Goal: Task Accomplishment & Management: Manage account settings

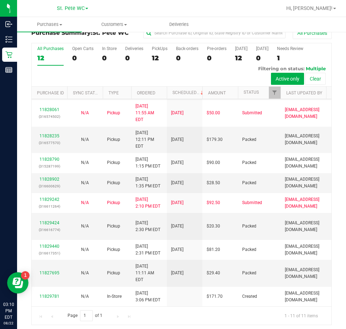
scroll to position [15, 0]
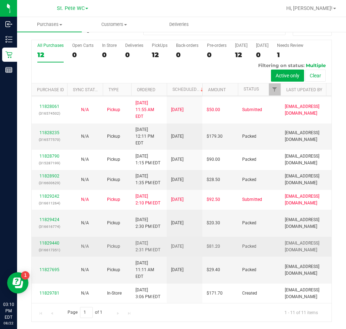
click at [68, 237] on td "N/A" at bounding box center [85, 247] width 36 height 20
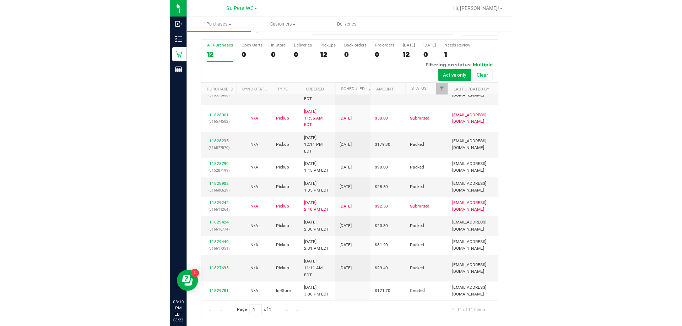
scroll to position [0, 0]
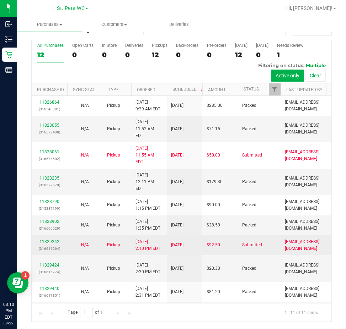
click at [48, 239] on div "11829242 (316611264)" at bounding box center [49, 245] width 27 height 13
click at [48, 239] on link "11829242" at bounding box center [49, 241] width 20 height 5
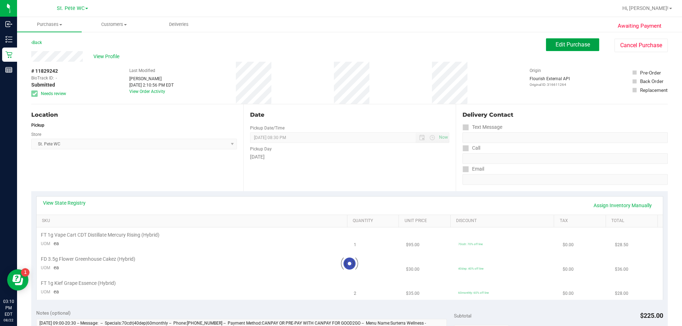
click at [345, 45] on span "Edit Purchase" at bounding box center [573, 44] width 34 height 7
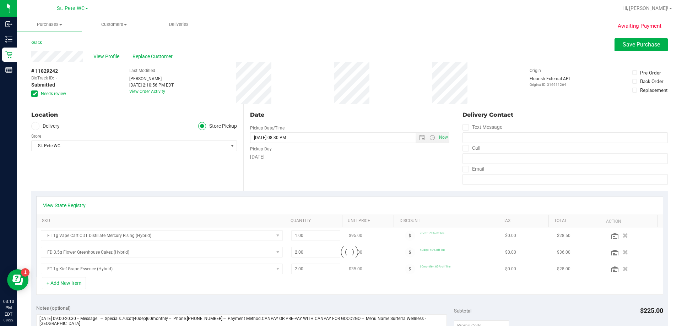
click at [47, 95] on span "Needs review" at bounding box center [53, 94] width 25 height 6
click at [0, 0] on input "Needs review" at bounding box center [0, 0] width 0 height 0
click at [345, 237] on icon "button" at bounding box center [625, 235] width 6 height 5
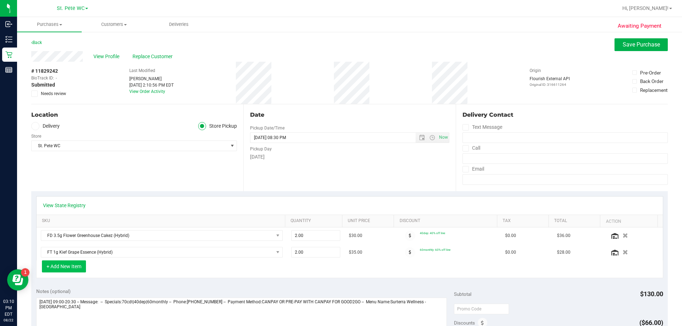
click at [64, 264] on button "+ Add New Item" at bounding box center [64, 267] width 44 height 12
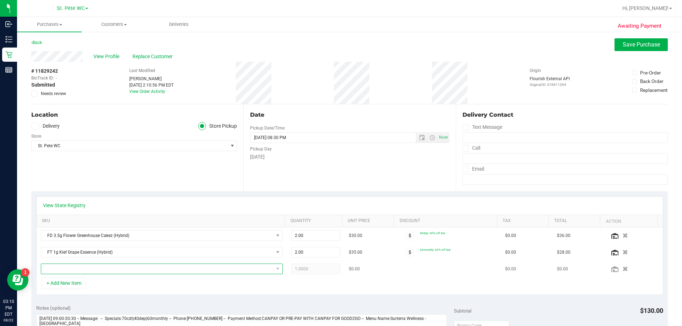
click at [64, 266] on span "NO DATA FOUND" at bounding box center [157, 269] width 232 height 10
type input "ckz"
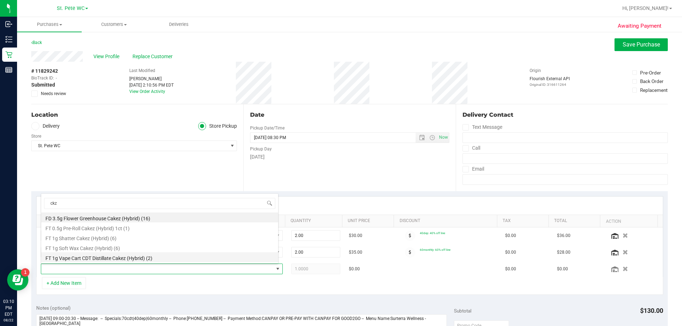
click at [66, 253] on li "FT 1g Vape Cart CDT Distillate Cakez (Hybrid) (2)" at bounding box center [159, 258] width 237 height 10
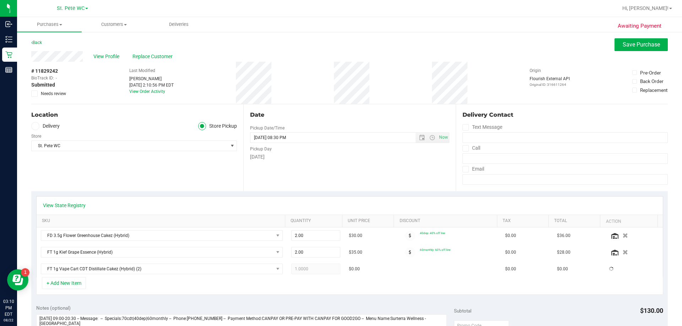
click at [181, 297] on div "View State Registry SKU Quantity Unit Price Discount Tax Total Action FD 3.5g F…" at bounding box center [349, 245] width 637 height 109
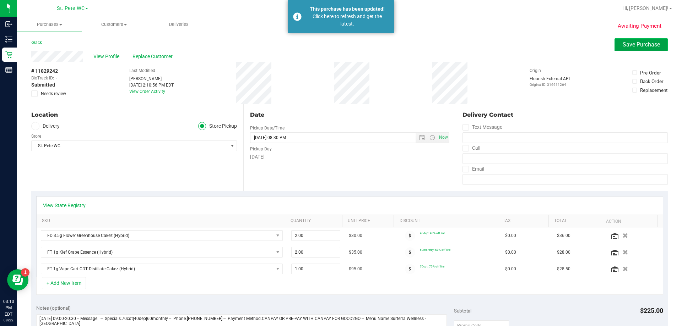
click at [345, 45] on span "Save Purchase" at bounding box center [641, 44] width 37 height 7
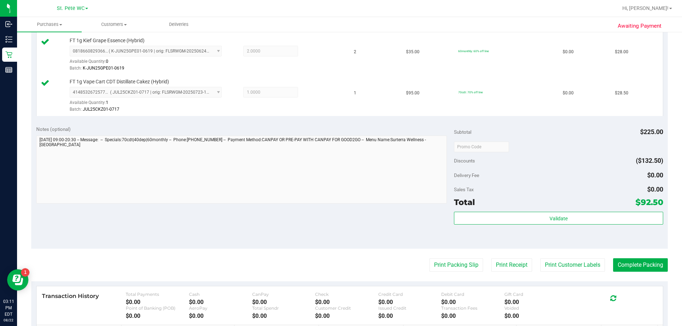
scroll to position [242, 0]
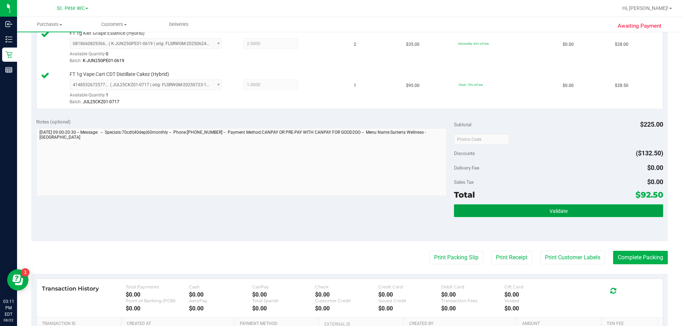
click at [345, 217] on button "Validate" at bounding box center [558, 211] width 209 height 13
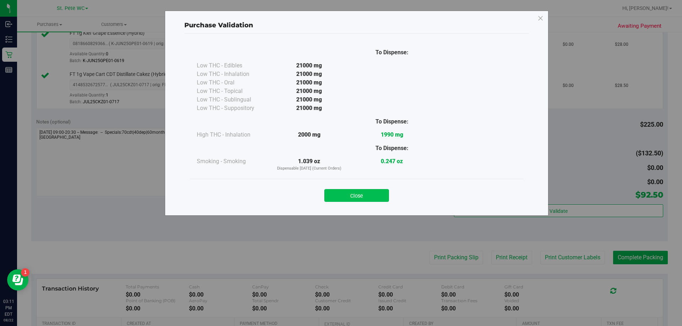
click at [345, 194] on button "Close" at bounding box center [356, 195] width 65 height 13
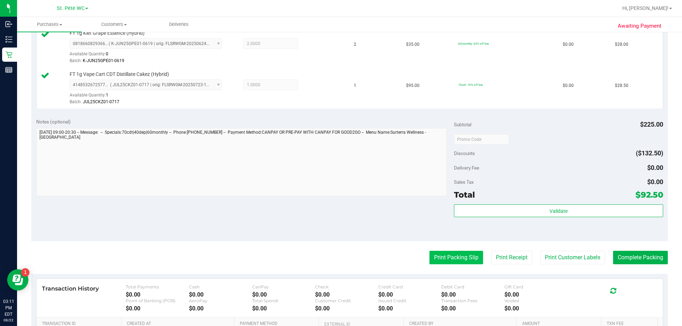
click at [345, 256] on button "Print Packing Slip" at bounding box center [457, 257] width 54 height 13
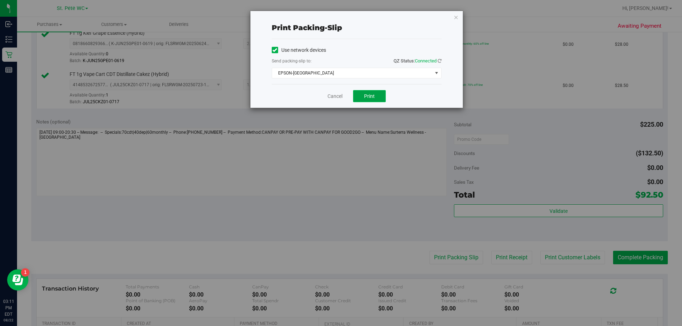
click at [345, 98] on span "Print" at bounding box center [369, 96] width 11 height 6
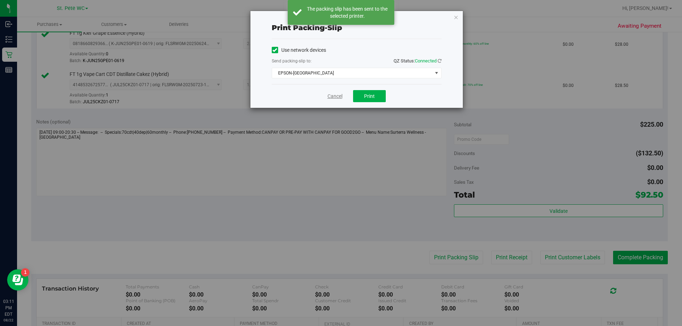
click at [333, 98] on link "Cancel" at bounding box center [335, 96] width 15 height 7
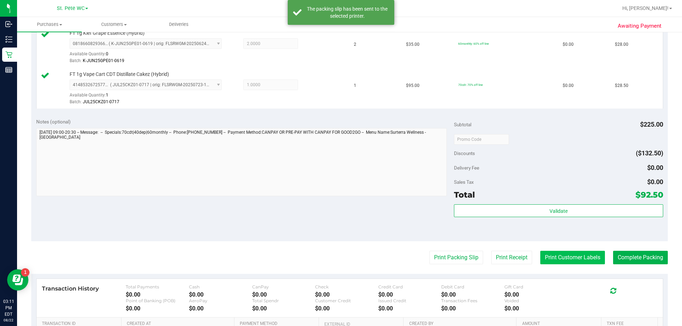
click at [345, 256] on button "Print Customer Labels" at bounding box center [572, 257] width 65 height 13
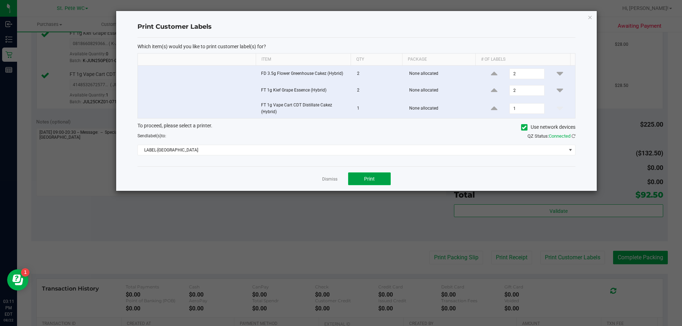
click at [345, 177] on button "Print" at bounding box center [369, 179] width 43 height 13
click at [325, 178] on link "Dismiss" at bounding box center [329, 180] width 15 height 6
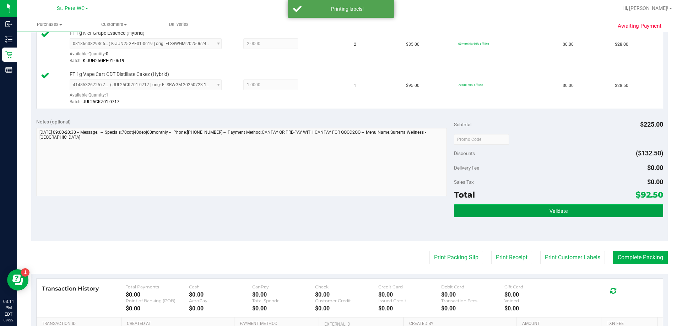
click at [345, 207] on button "Validate" at bounding box center [558, 211] width 209 height 13
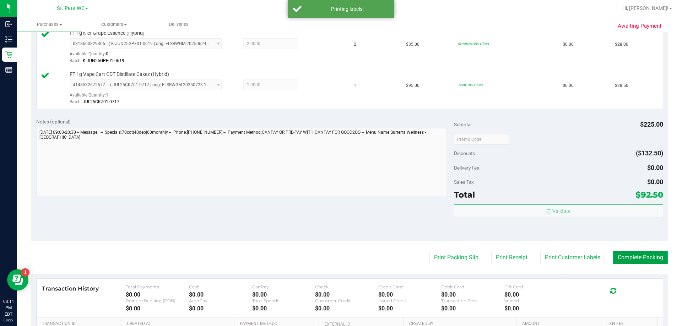
click at [345, 257] on button "Complete Packing" at bounding box center [640, 257] width 55 height 13
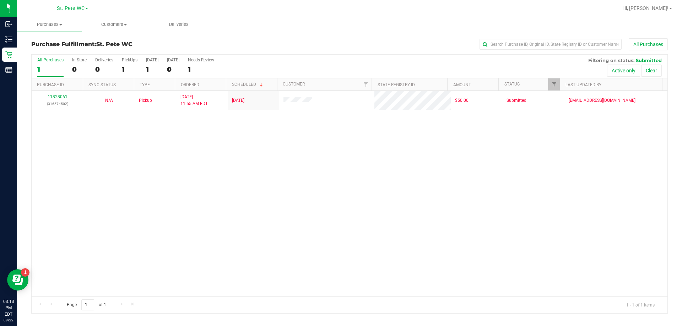
click at [54, 174] on div "11828061 (316574502) N/A Pickup [DATE] 11:55 AM EDT 8/22/2025 $50.00 Submitted …" at bounding box center [350, 194] width 636 height 206
click at [345, 47] on button "All Purchases" at bounding box center [648, 44] width 39 height 12
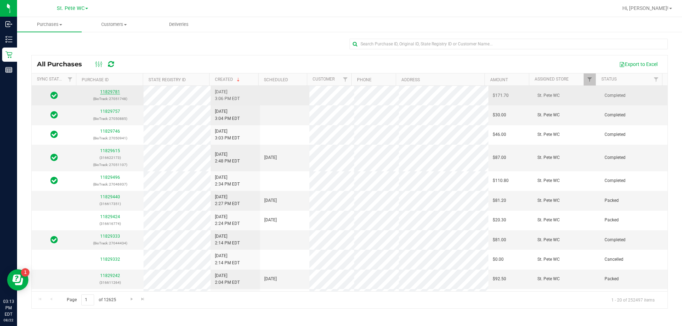
click at [105, 92] on link "11829781" at bounding box center [110, 92] width 20 height 5
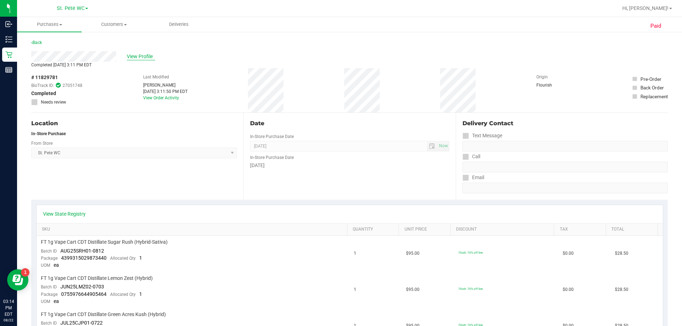
click at [155, 54] on span "View Profile" at bounding box center [141, 56] width 28 height 7
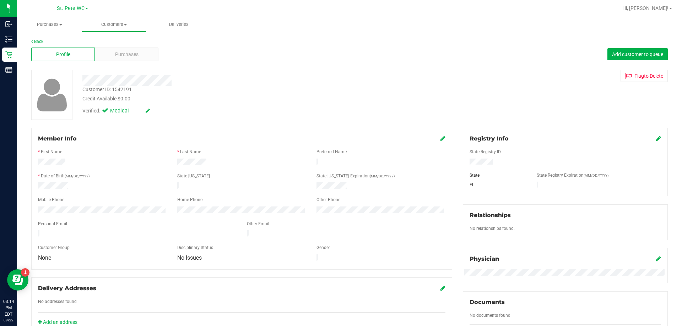
click at [125, 88] on div "Customer ID: 1542191" at bounding box center [106, 89] width 49 height 7
copy div "1542191"
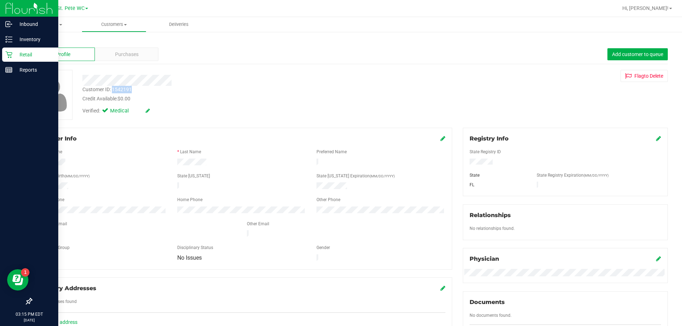
click at [12, 55] on p "Retail" at bounding box center [33, 54] width 43 height 9
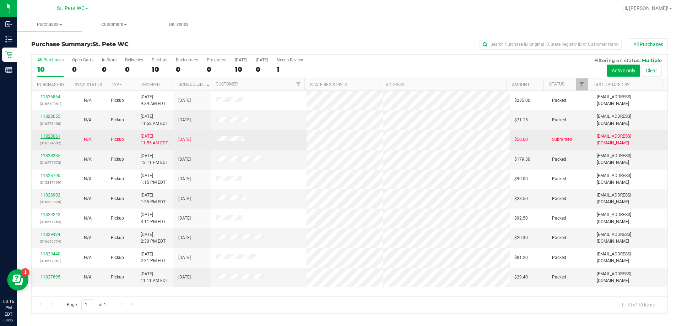
click at [48, 138] on link "11828061" at bounding box center [50, 136] width 20 height 5
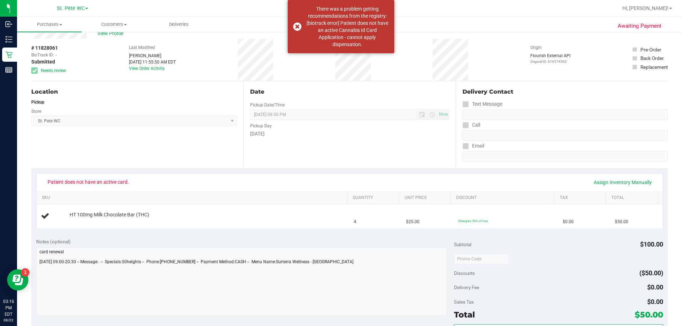
scroll to position [36, 0]
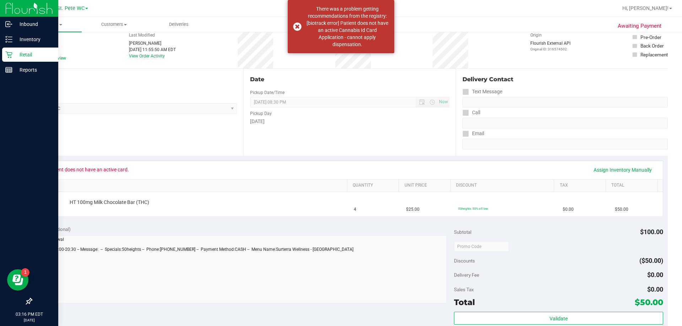
click at [0, 52] on link "Retail" at bounding box center [29, 55] width 58 height 15
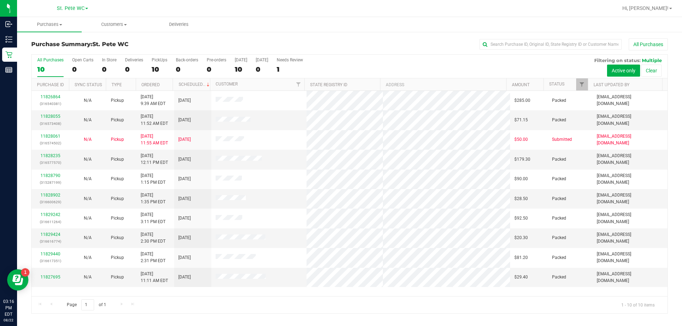
click at [56, 69] on div "10" at bounding box center [50, 69] width 26 height 8
click at [0, 0] on input "All Purchases 10" at bounding box center [0, 0] width 0 height 0
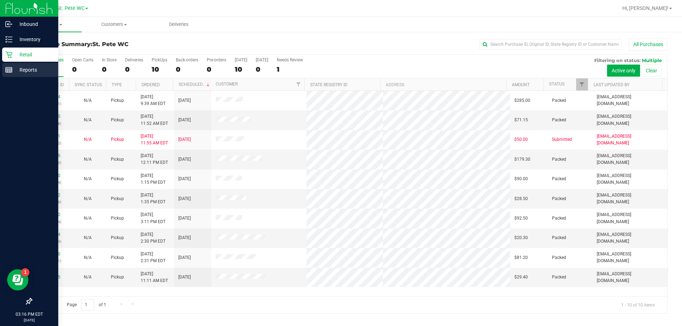
click at [19, 75] on div "Reports" at bounding box center [30, 70] width 56 height 14
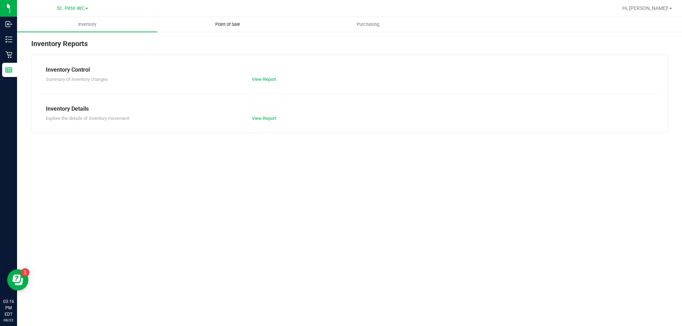
click at [229, 22] on span "Point of Sale" at bounding box center [228, 24] width 44 height 6
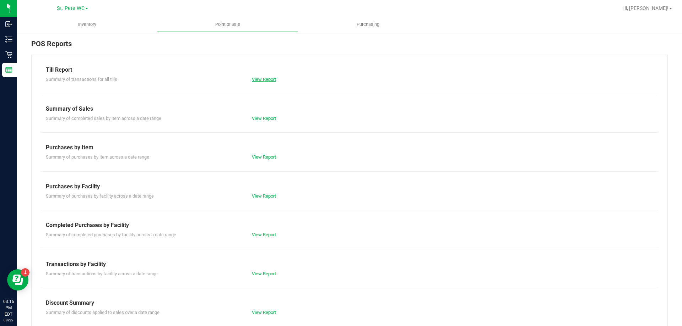
click at [270, 79] on link "View Report" at bounding box center [264, 79] width 24 height 5
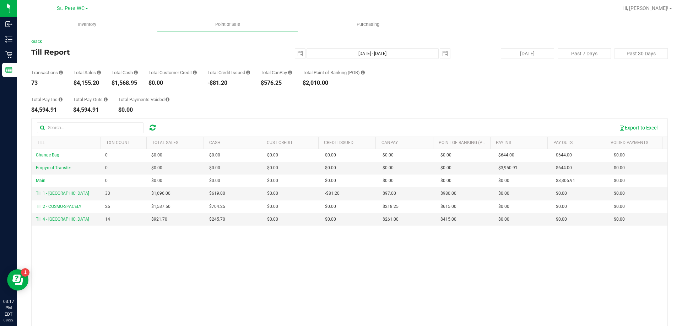
click at [299, 101] on div "Total Pay-Ins $4,594.91 Total Pay-Outs $4,594.91 Total Payments Voided $0.00" at bounding box center [349, 99] width 637 height 27
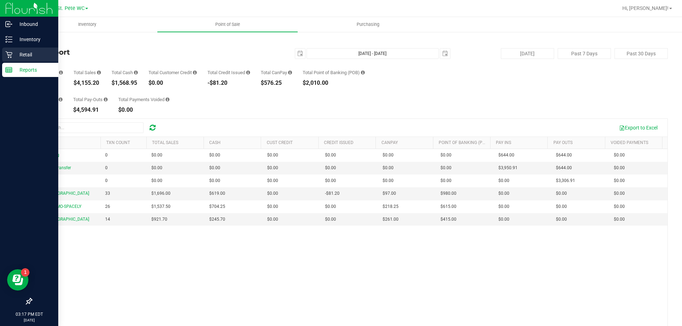
click at [23, 57] on p "Retail" at bounding box center [33, 54] width 43 height 9
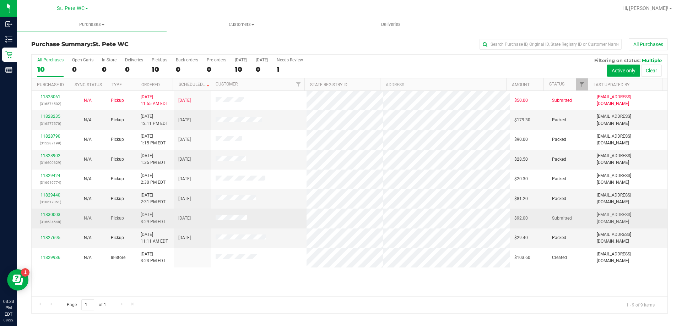
click at [43, 213] on link "11830003" at bounding box center [50, 214] width 20 height 5
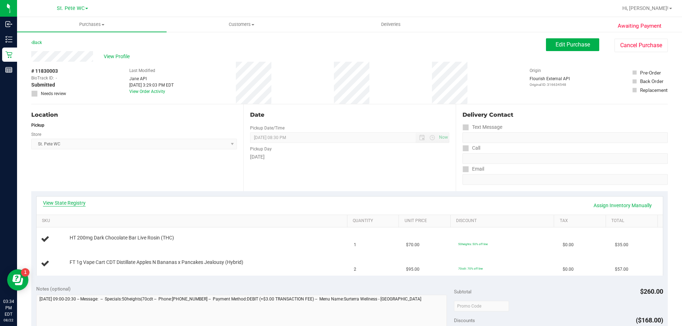
click at [66, 205] on link "View State Registry" at bounding box center [64, 203] width 43 height 7
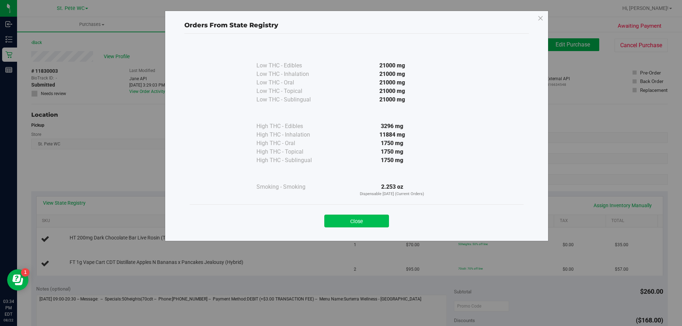
click at [345, 218] on button "Close" at bounding box center [356, 221] width 65 height 13
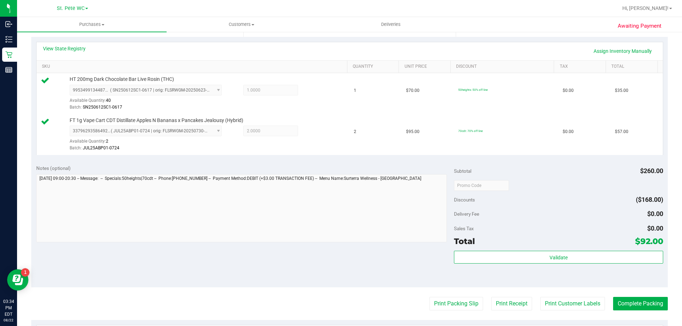
scroll to position [163, 0]
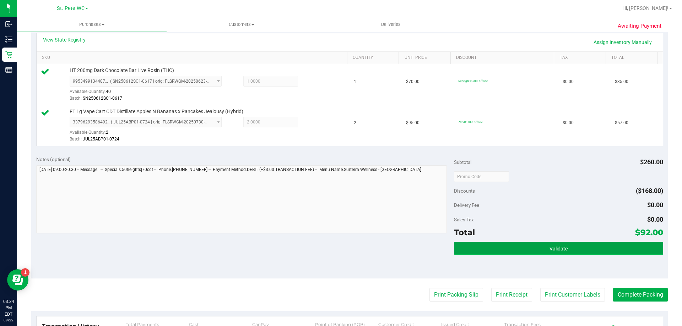
click at [345, 250] on span "Validate" at bounding box center [559, 249] width 18 height 6
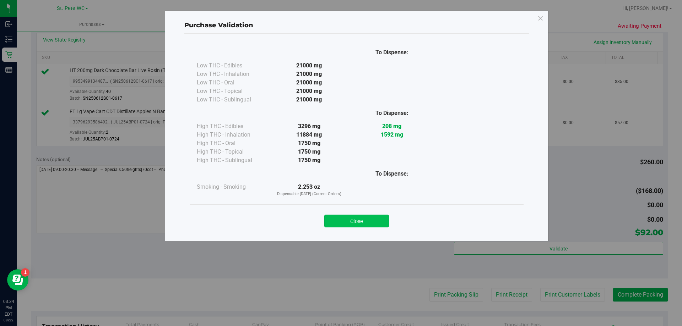
click at [345, 221] on button "Close" at bounding box center [356, 221] width 65 height 13
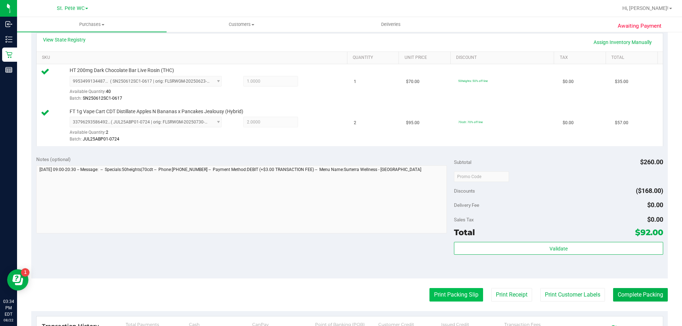
click at [345, 300] on button "Print Packing Slip" at bounding box center [457, 294] width 54 height 13
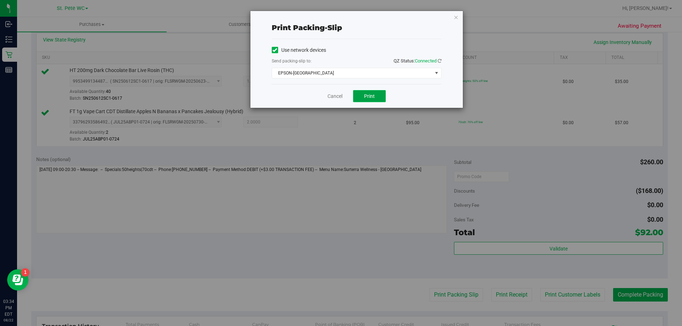
click at [345, 95] on span "Print" at bounding box center [369, 96] width 11 height 6
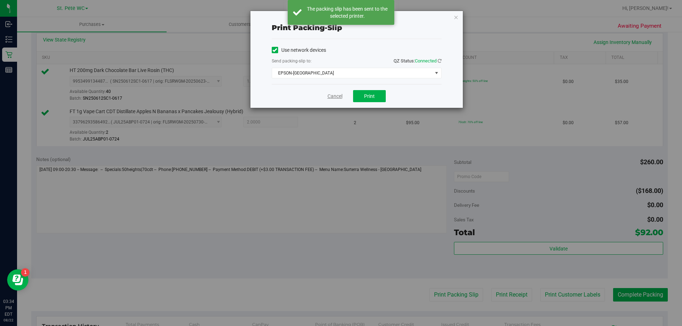
click at [332, 97] on link "Cancel" at bounding box center [335, 96] width 15 height 7
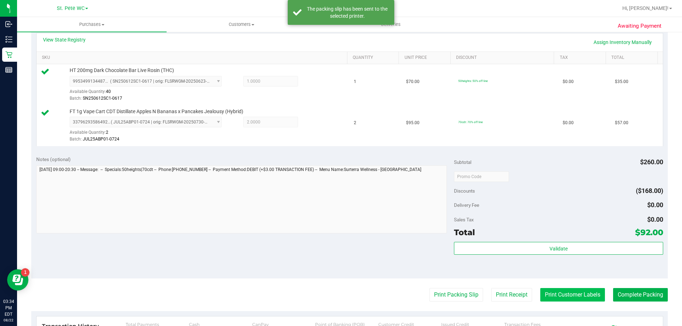
click at [345, 294] on button "Print Customer Labels" at bounding box center [572, 294] width 65 height 13
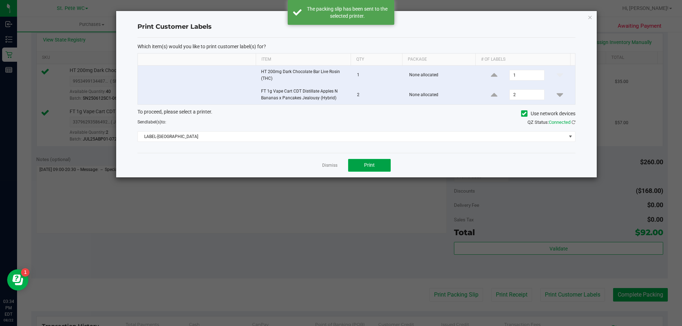
click at [345, 169] on button "Print" at bounding box center [369, 165] width 43 height 13
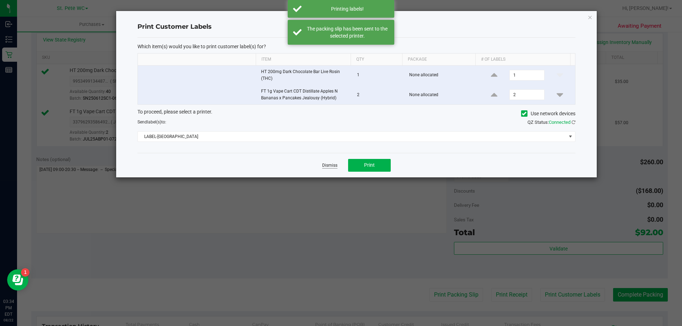
click at [325, 166] on link "Dismiss" at bounding box center [329, 166] width 15 height 6
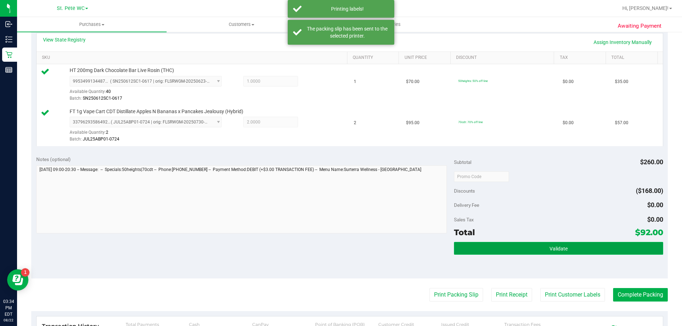
click at [345, 253] on button "Validate" at bounding box center [558, 248] width 209 height 13
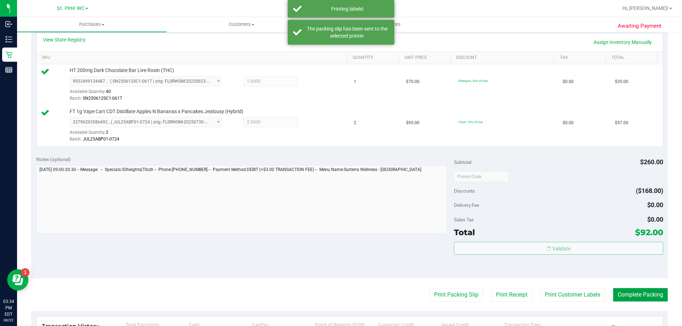
click at [345, 293] on button "Complete Packing" at bounding box center [640, 294] width 55 height 13
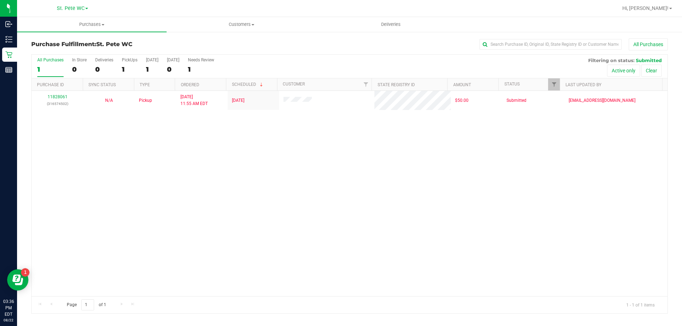
click at [305, 200] on div "11828061 (316574502) N/A Pickup [DATE] 11:55 AM EDT 8/22/2025 $50.00 Submitted …" at bounding box center [350, 194] width 636 height 206
click at [345, 185] on div "11828061 (316574502) N/A Pickup [DATE] 11:55 AM EDT 8/22/2025 $50.00 Submitted …" at bounding box center [350, 194] width 636 height 206
